Goal: Task Accomplishment & Management: Use online tool/utility

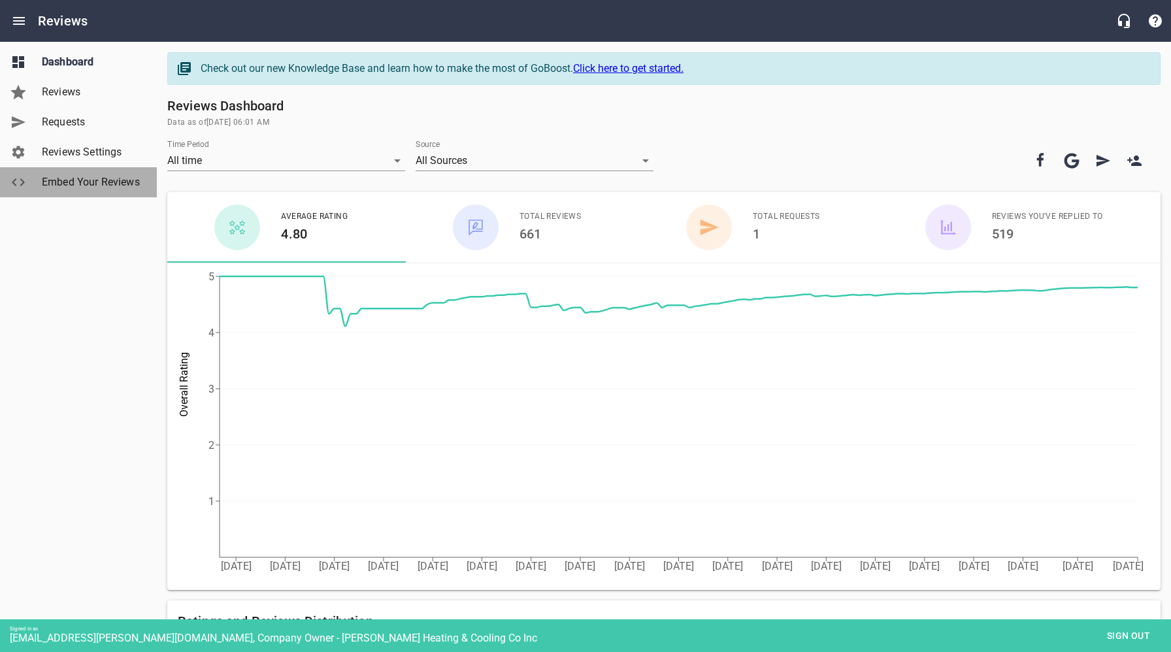
click at [91, 181] on span "Embed Your Reviews" at bounding box center [91, 183] width 99 height 16
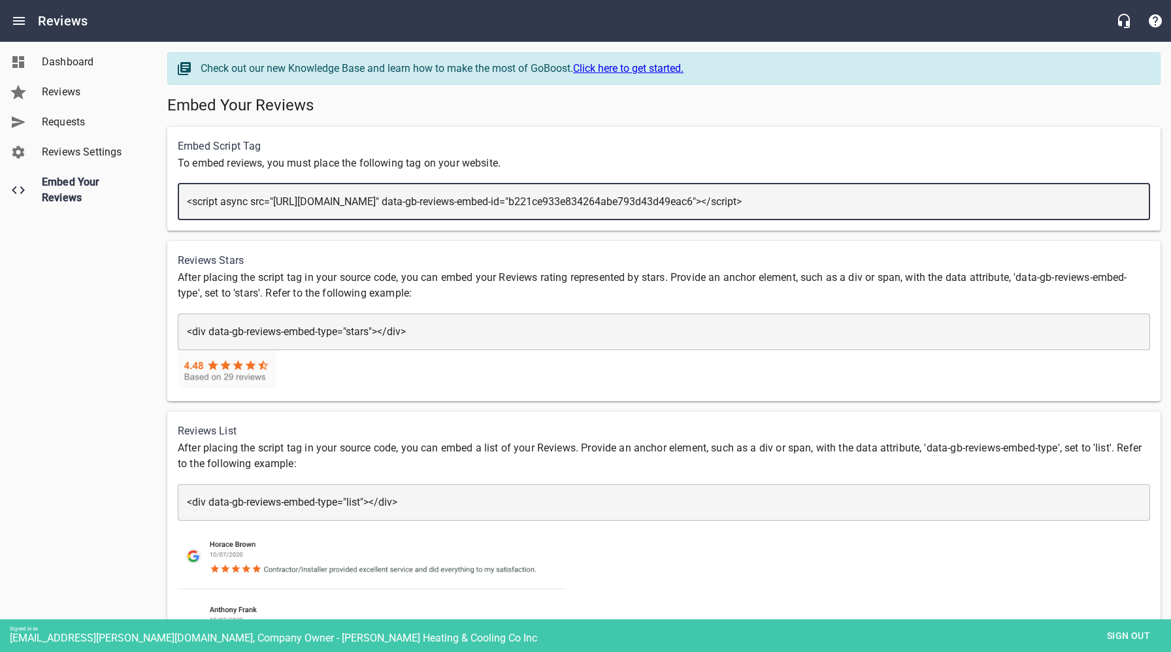
drag, startPoint x: 278, startPoint y: 201, endPoint x: 732, endPoint y: 205, distance: 453.7
click at [730, 201] on textarea "<script async src="[URL][DOMAIN_NAME]" data-gb-reviews-embed-id="b221ce933e8342…" at bounding box center [664, 201] width 954 height 12
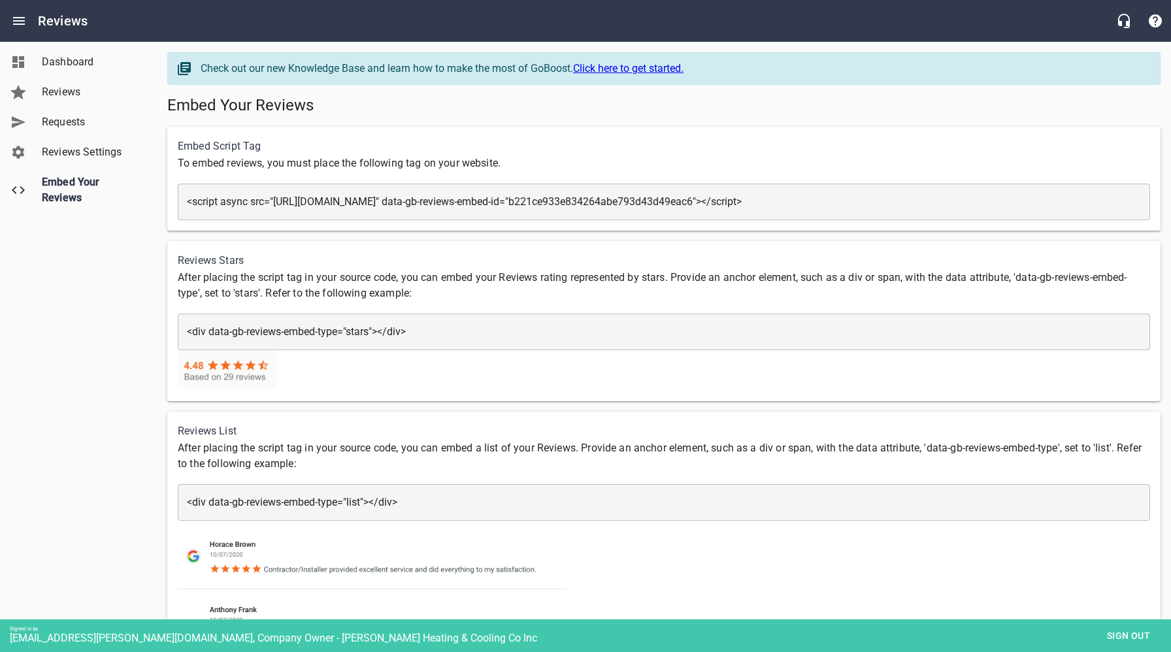
click at [70, 437] on div "Dashboard Reviews Requests Reviews Settings Embed Your Reviews" at bounding box center [79, 326] width 158 height 652
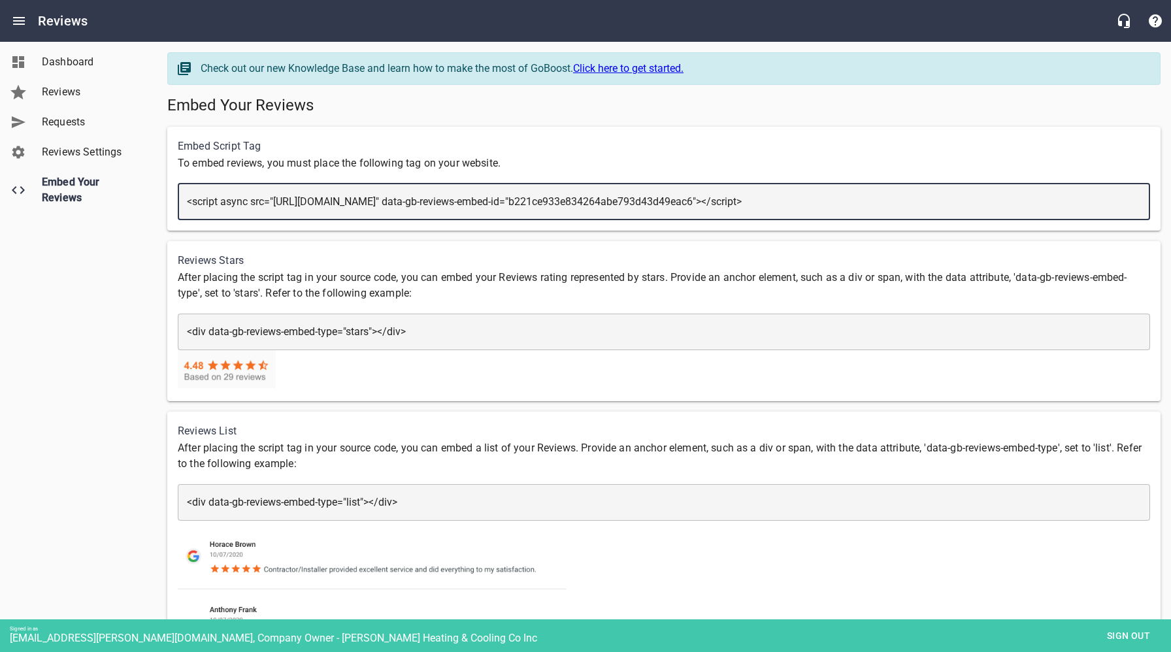
drag, startPoint x: 863, startPoint y: 203, endPoint x: 1064, endPoint y: 257, distance: 207.7
click at [1049, 202] on textarea "<script async src="[URL][DOMAIN_NAME]" data-gb-reviews-embed-id="b221ce933e8342…" at bounding box center [664, 201] width 954 height 12
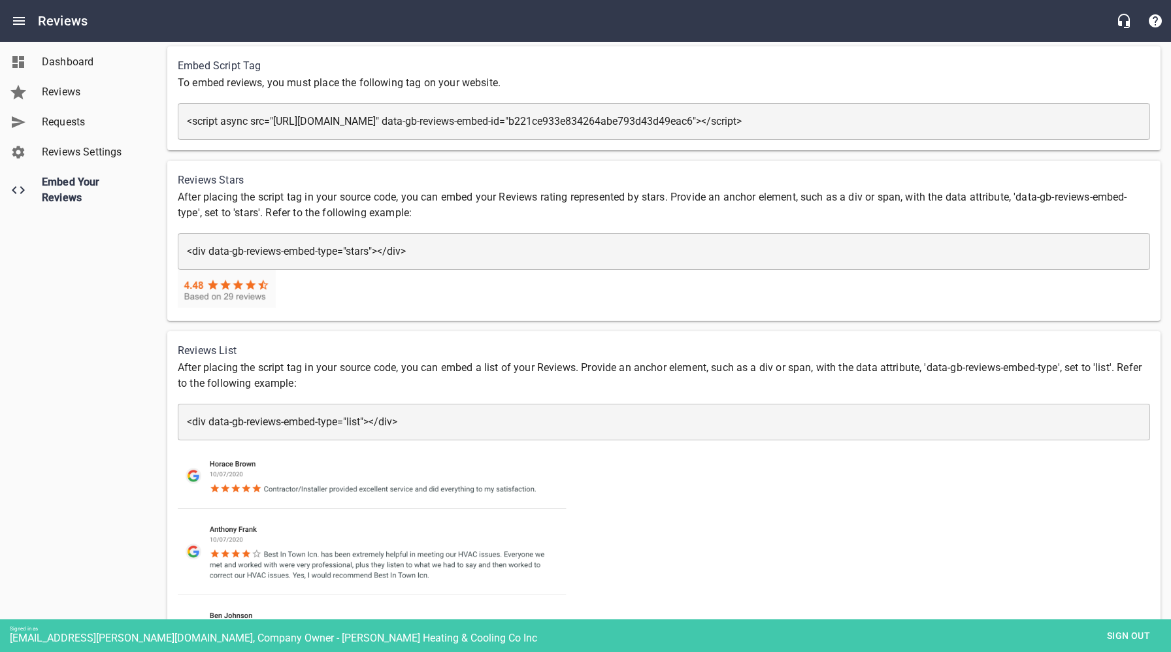
scroll to position [95, 0]
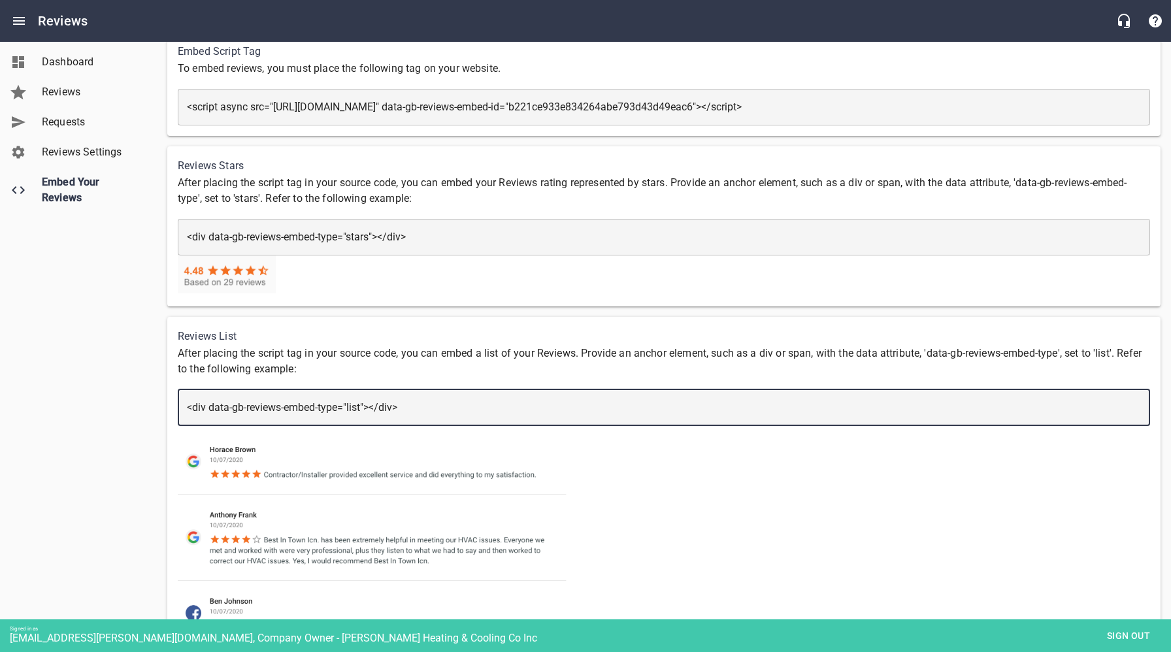
drag, startPoint x: 405, startPoint y: 407, endPoint x: 185, endPoint y: 409, distance: 219.7
click at [181, 406] on div "​ <div data-gb-reviews-embed-type="list"></div> <div data-gb-reviews-embed-type…" at bounding box center [664, 408] width 973 height 37
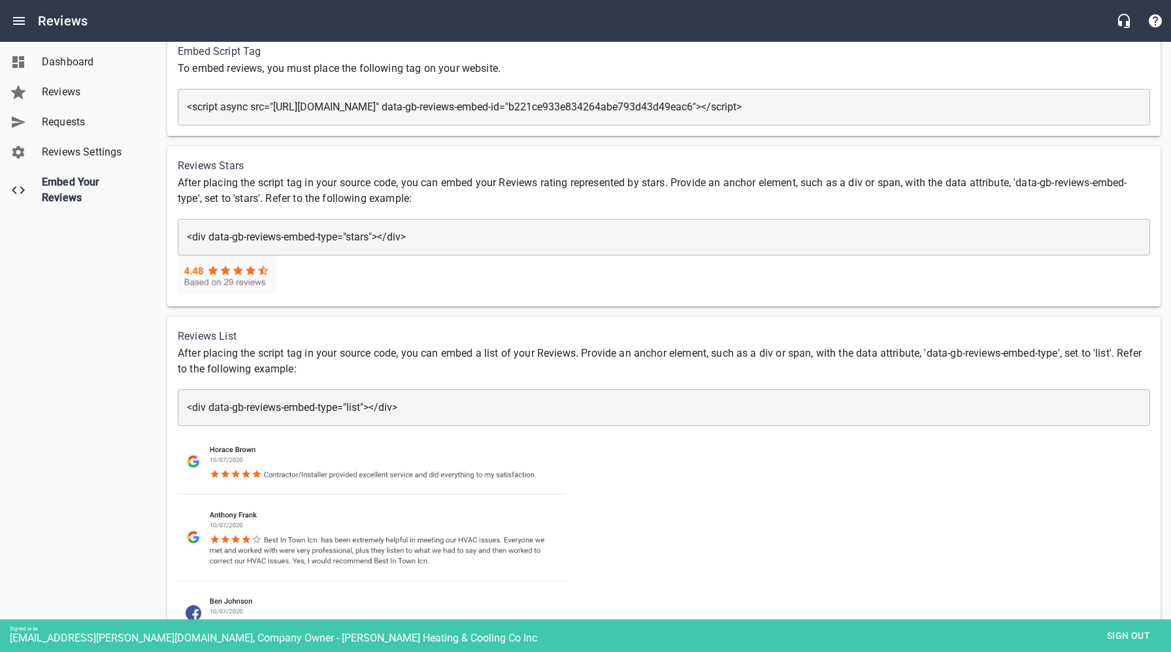
click at [76, 430] on div "Dashboard Reviews Requests Reviews Settings Embed Your Reviews" at bounding box center [79, 326] width 158 height 652
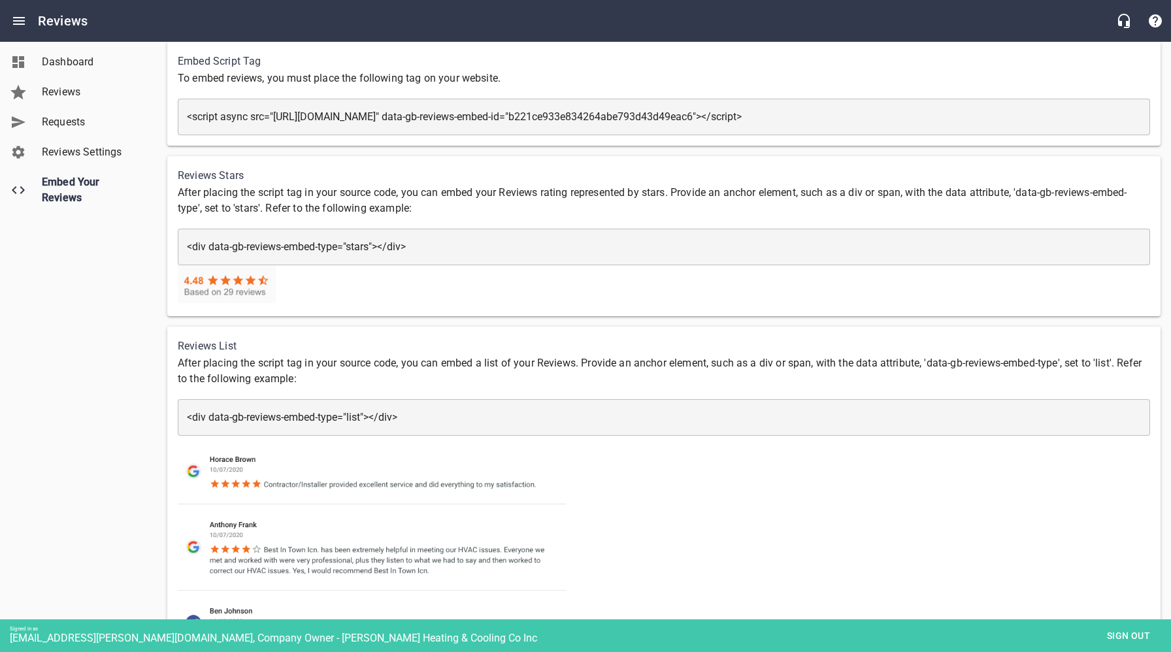
scroll to position [84, 0]
click at [1136, 636] on span "Sign out" at bounding box center [1129, 636] width 55 height 16
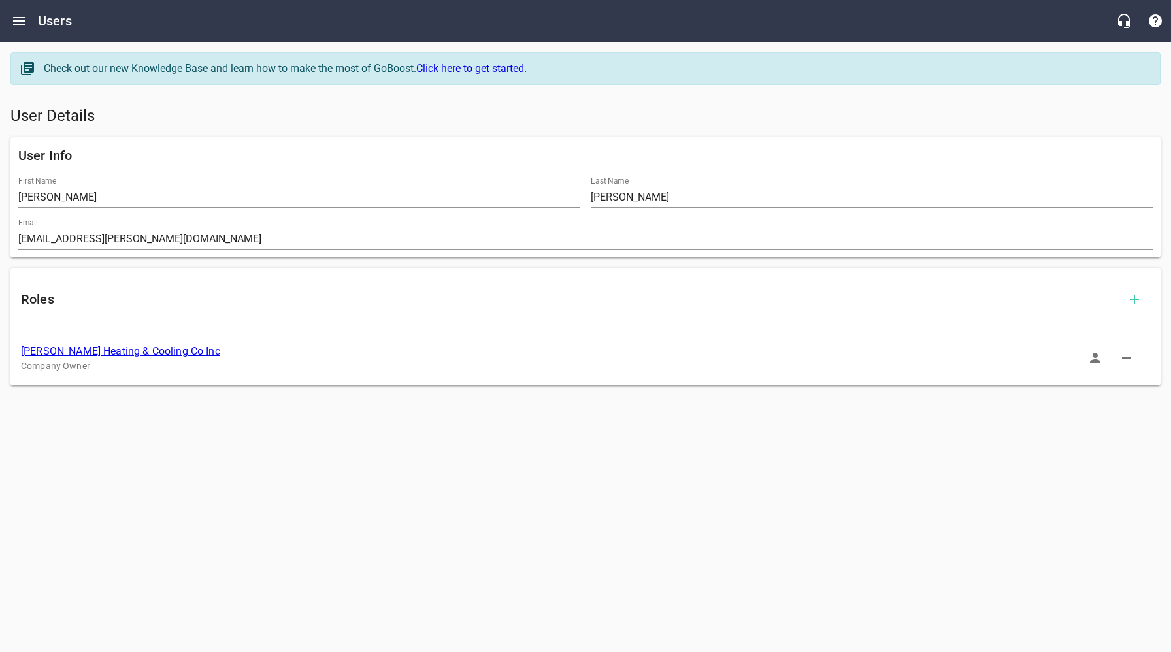
click at [115, 351] on link "[PERSON_NAME] Heating & Cooling Co Inc" at bounding box center [120, 351] width 199 height 12
